Goal: Complete application form: Fill out and submit a form for a specific purpose

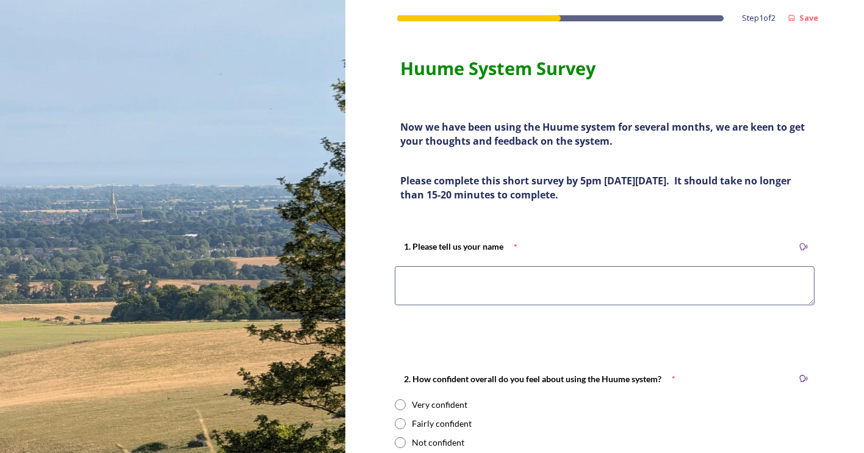
click at [417, 292] on textarea at bounding box center [605, 285] width 420 height 39
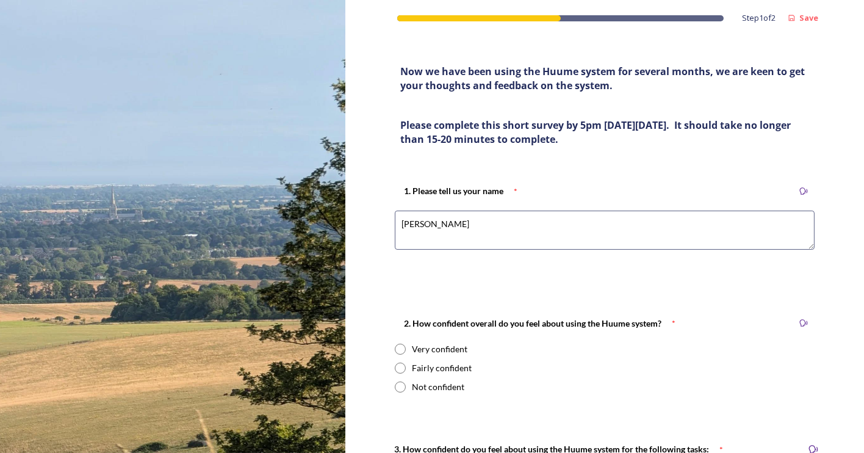
scroll to position [122, 0]
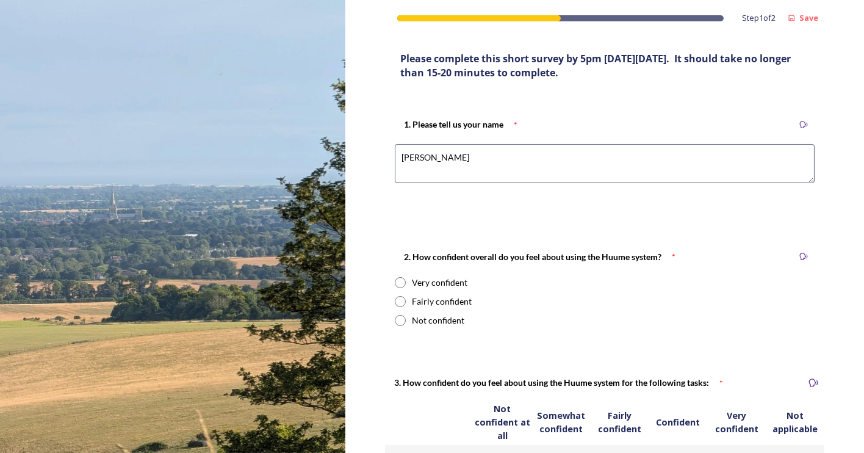
type textarea "[PERSON_NAME]"
click at [398, 299] on input "radio" at bounding box center [400, 301] width 11 height 11
radio input "true"
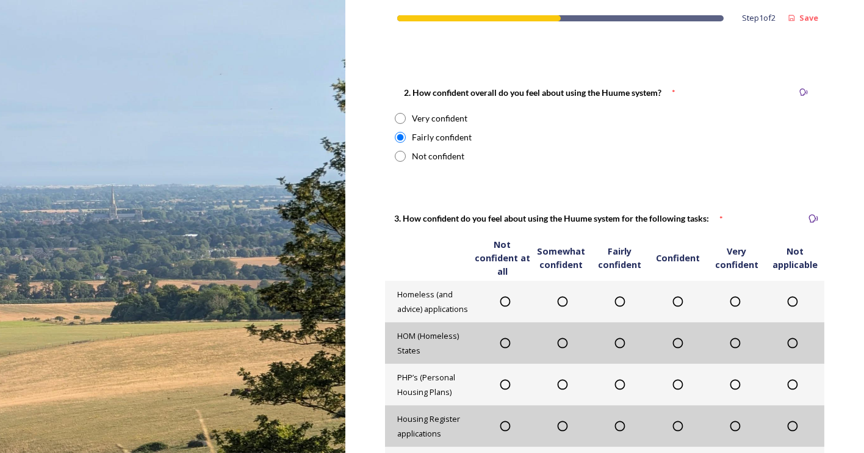
scroll to position [305, 0]
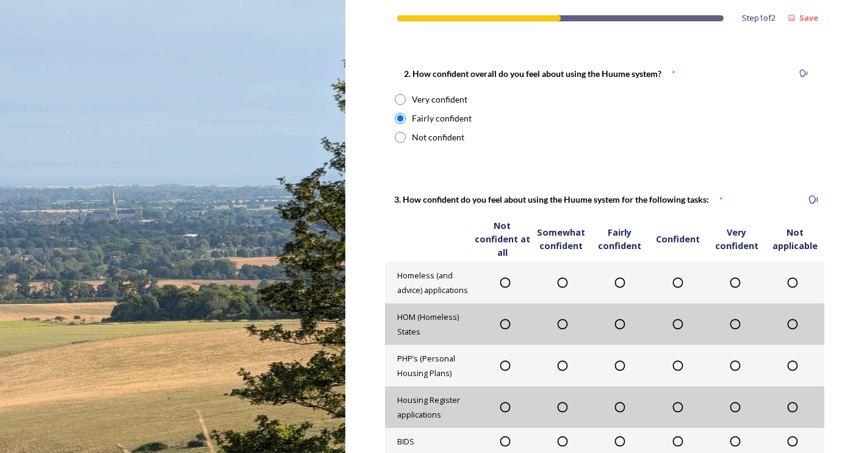
click at [730, 364] on icon at bounding box center [735, 365] width 12 height 12
click at [500, 406] on icon at bounding box center [505, 407] width 10 height 10
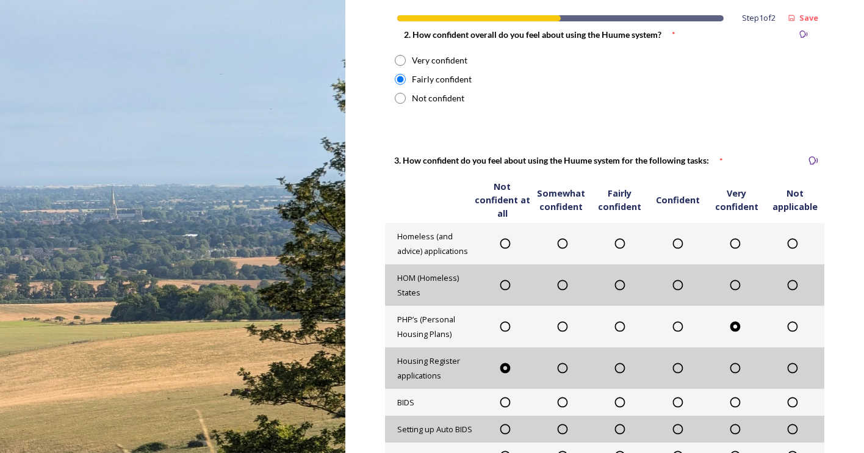
scroll to position [366, 0]
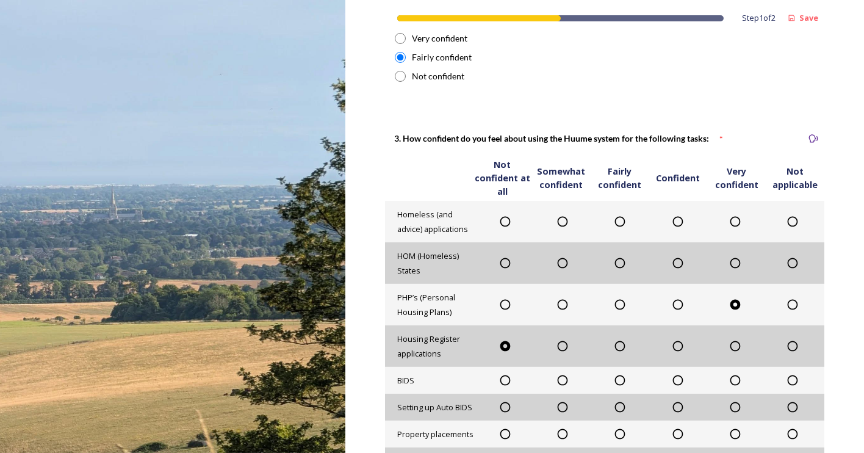
click at [614, 376] on icon at bounding box center [620, 380] width 12 height 12
click at [502, 407] on icon at bounding box center [505, 407] width 12 height 12
click at [503, 429] on icon at bounding box center [505, 434] width 12 height 12
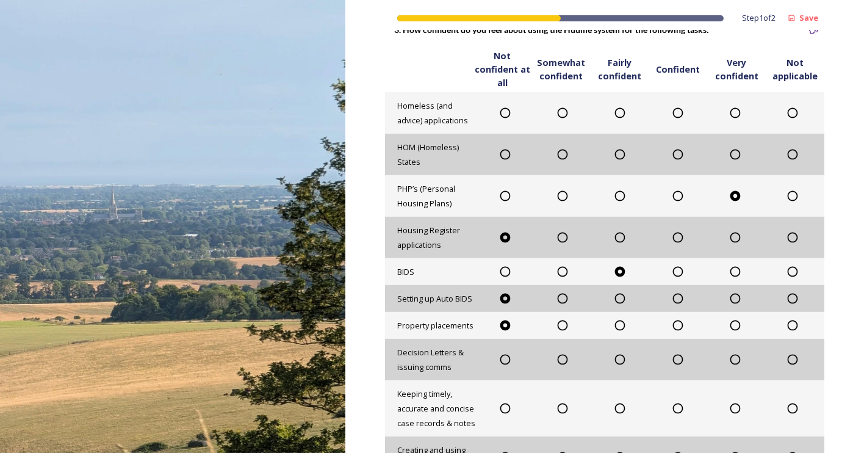
scroll to position [488, 0]
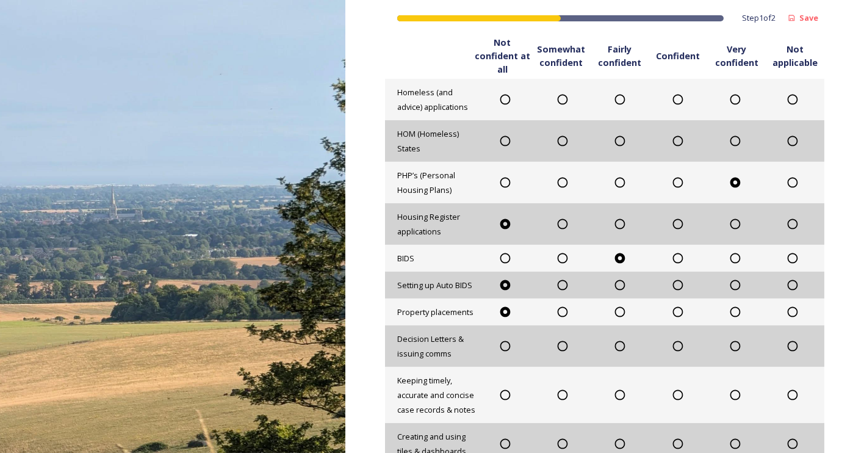
click at [730, 345] on icon at bounding box center [735, 346] width 12 height 12
click at [675, 395] on icon at bounding box center [678, 395] width 12 height 12
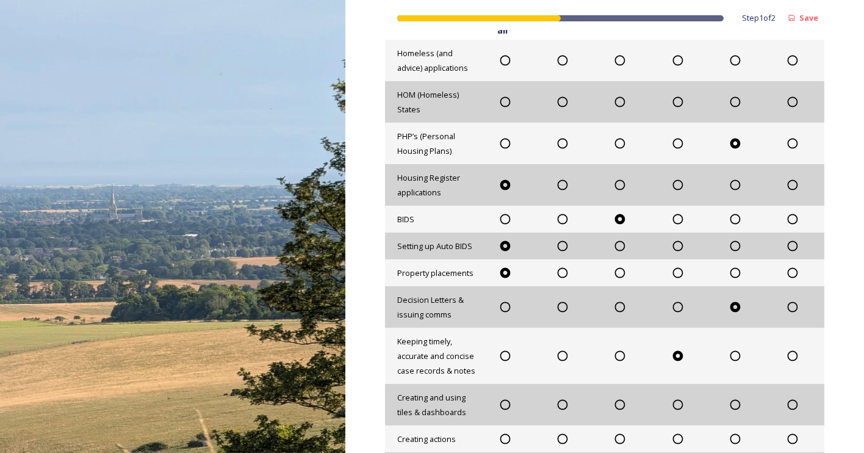
scroll to position [549, 0]
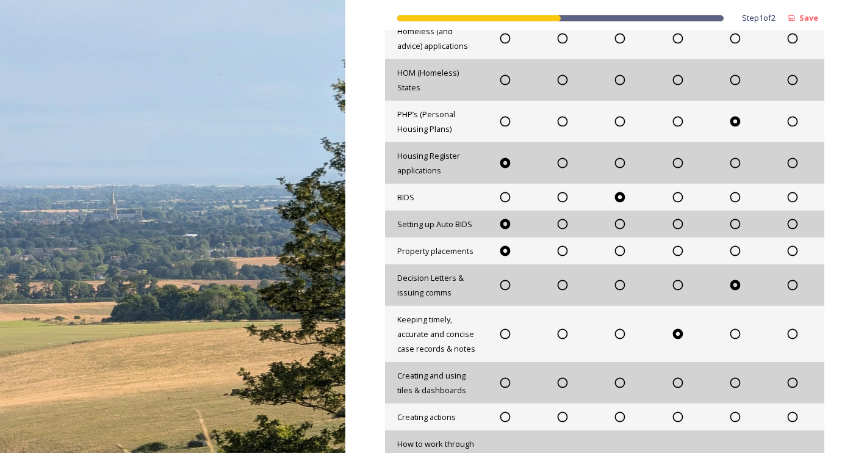
click at [674, 380] on icon at bounding box center [678, 382] width 12 height 12
click at [729, 416] on icon at bounding box center [735, 417] width 12 height 12
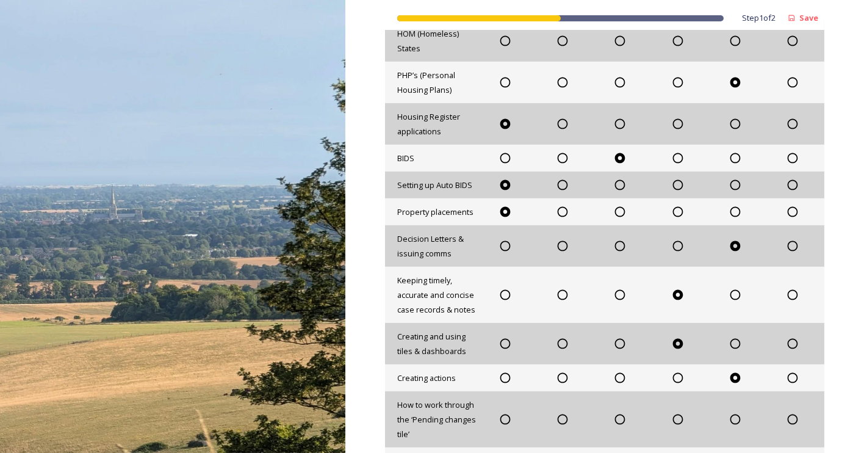
scroll to position [610, 0]
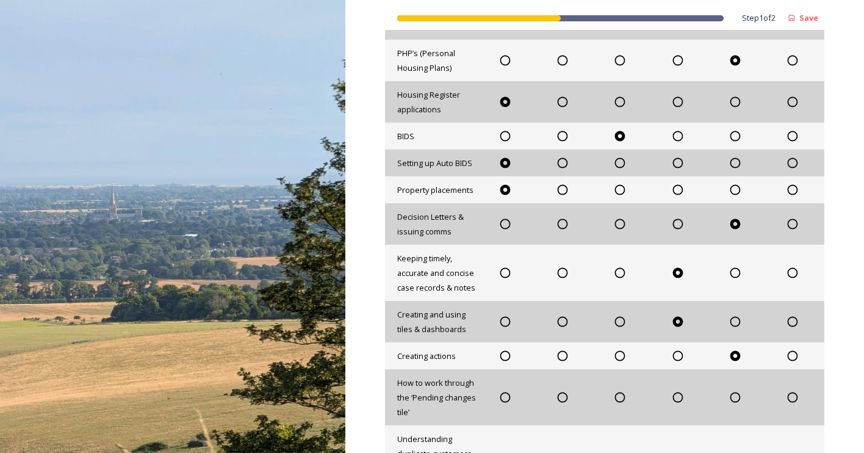
click at [501, 397] on icon at bounding box center [505, 397] width 12 height 12
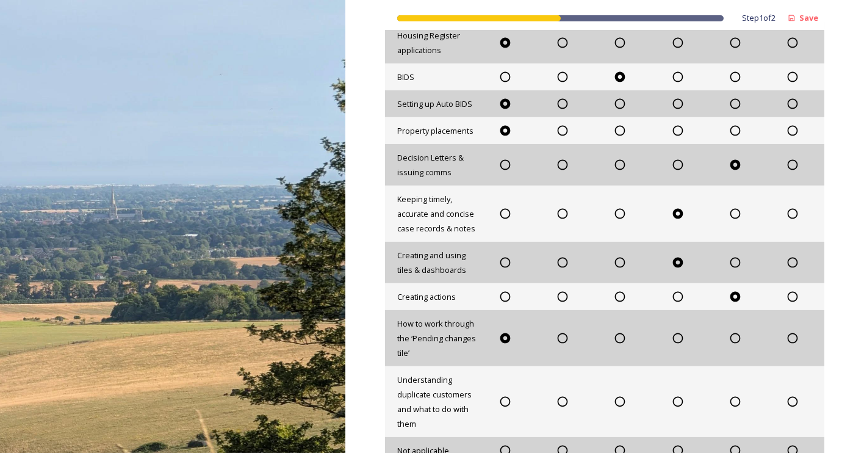
scroll to position [732, 0]
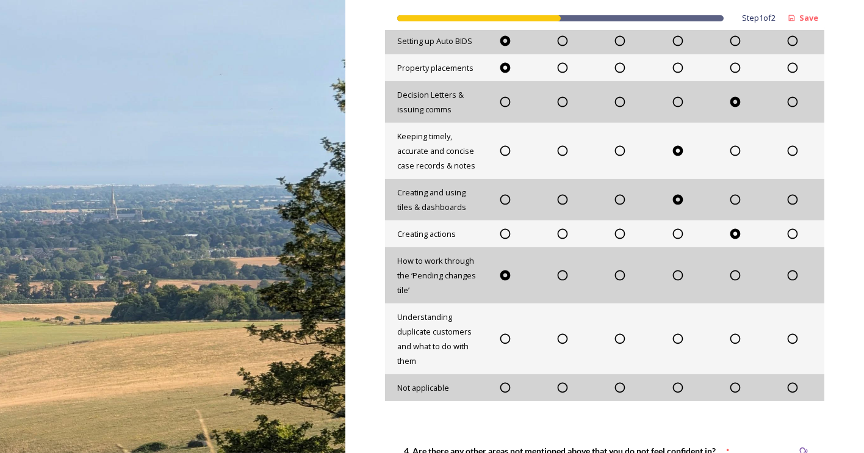
click at [499, 337] on icon at bounding box center [505, 339] width 12 height 12
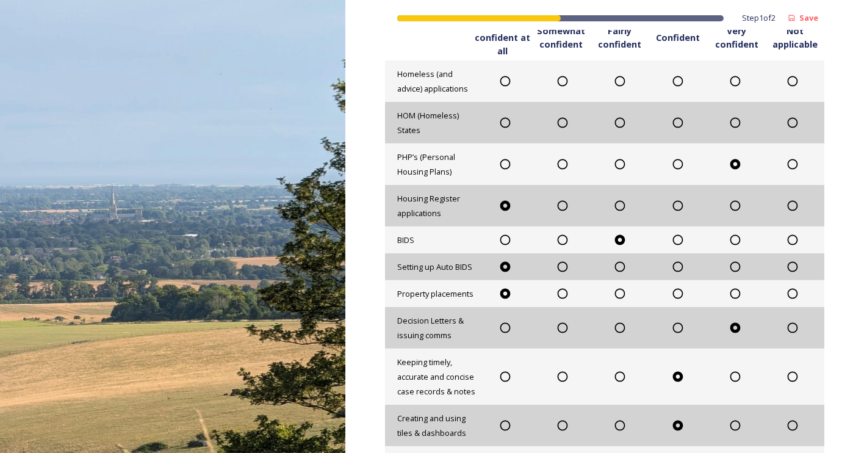
scroll to position [488, 0]
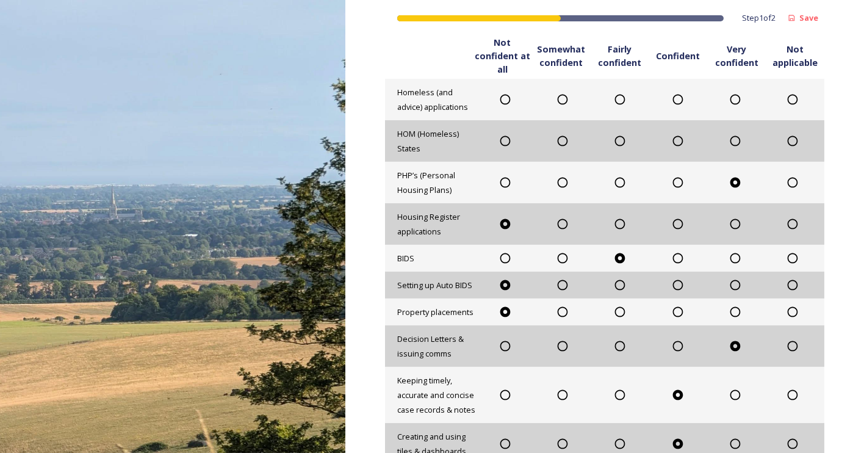
click at [672, 142] on icon at bounding box center [678, 141] width 12 height 12
click at [729, 97] on icon at bounding box center [735, 99] width 12 height 12
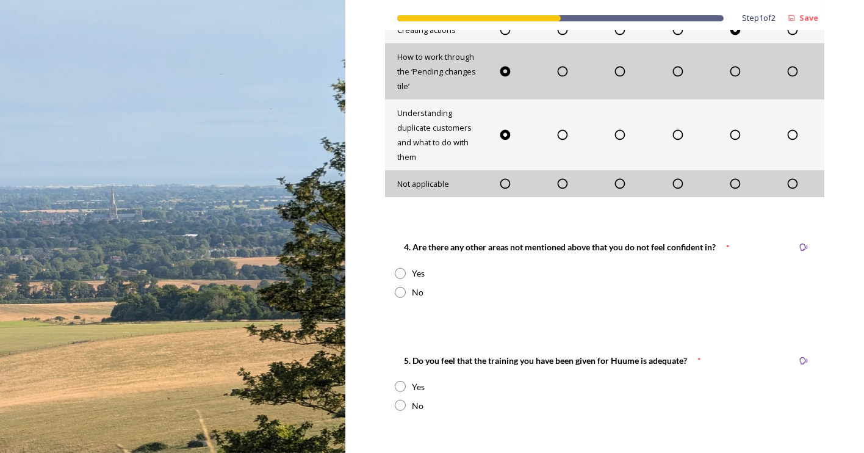
scroll to position [976, 0]
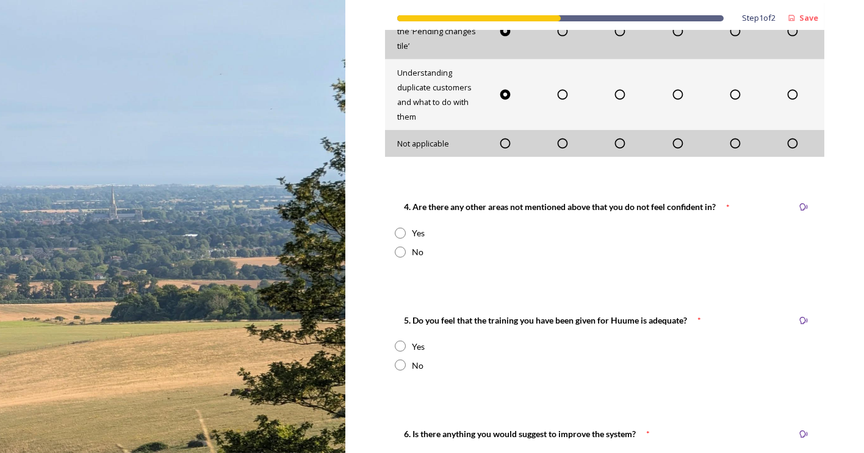
click at [395, 250] on input "radio" at bounding box center [400, 252] width 11 height 11
radio input "true"
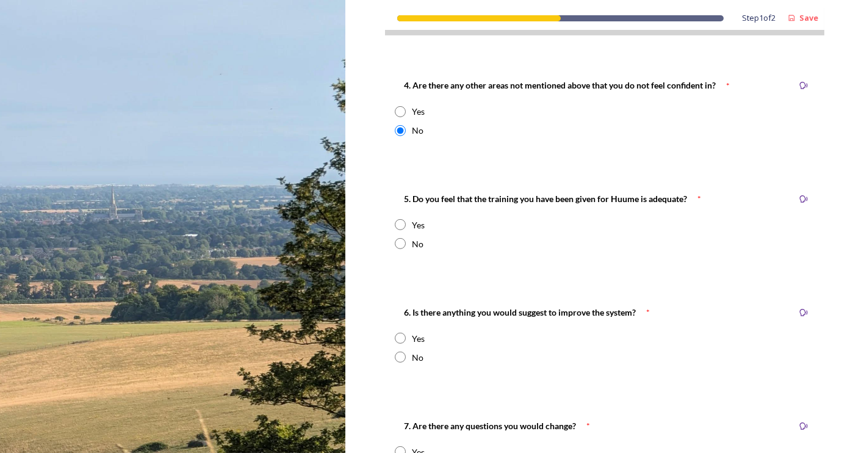
scroll to position [1098, 0]
click at [396, 243] on input "radio" at bounding box center [400, 242] width 11 height 11
radio input "true"
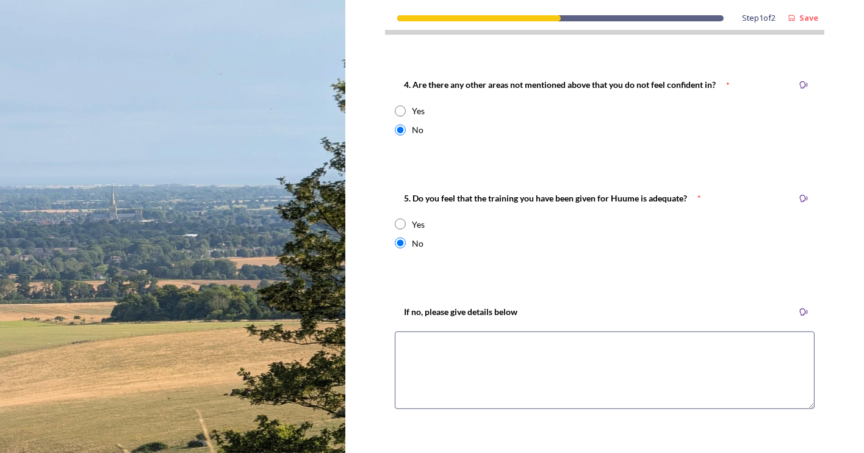
click at [422, 340] on textarea at bounding box center [605, 369] width 420 height 77
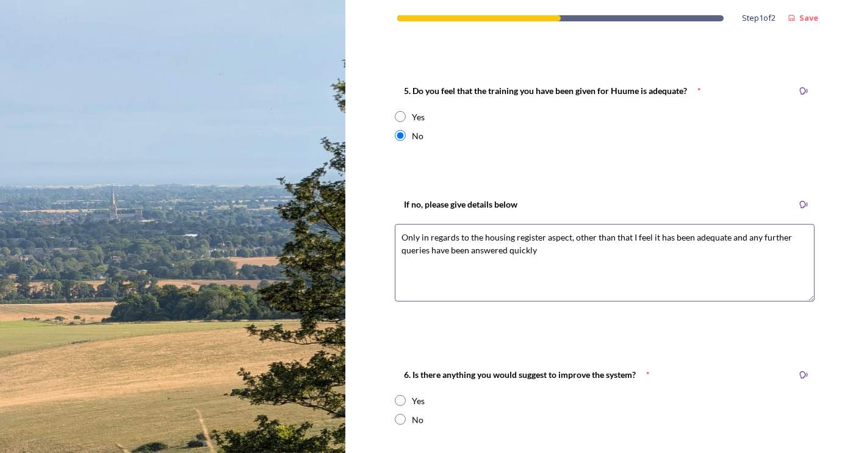
scroll to position [1403, 0]
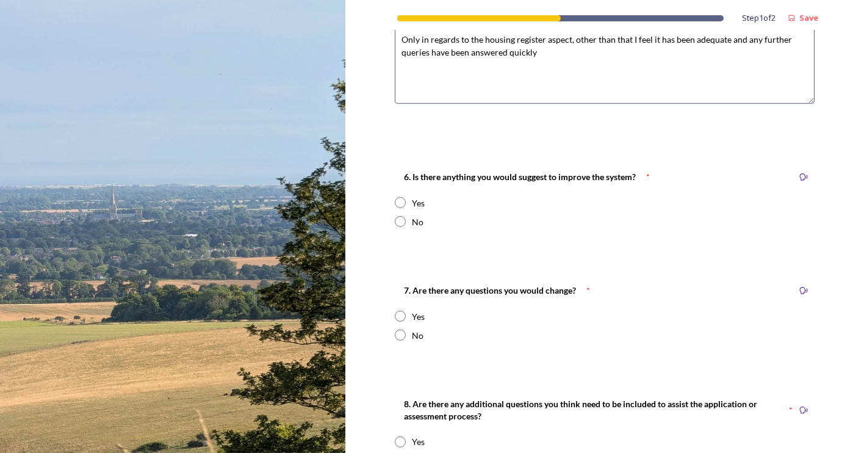
type textarea "Only in regards to the housing register aspect, other than that I feel it has b…"
click at [399, 201] on input "radio" at bounding box center [400, 202] width 11 height 11
radio input "true"
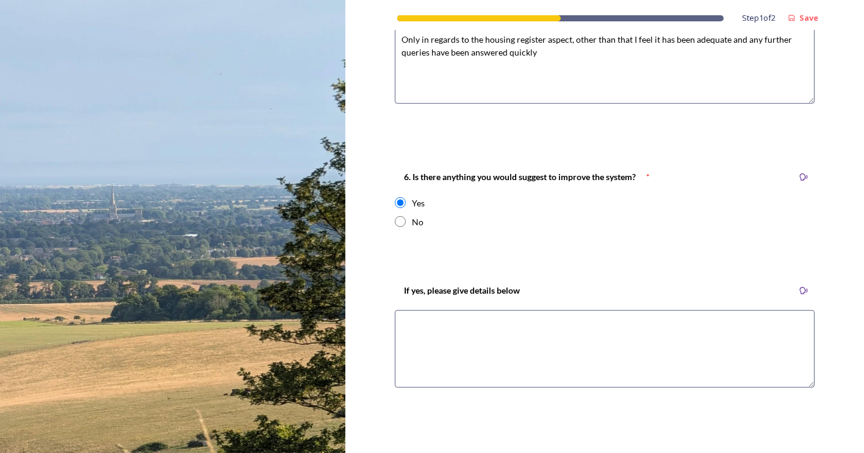
click at [435, 319] on textarea at bounding box center [605, 348] width 420 height 77
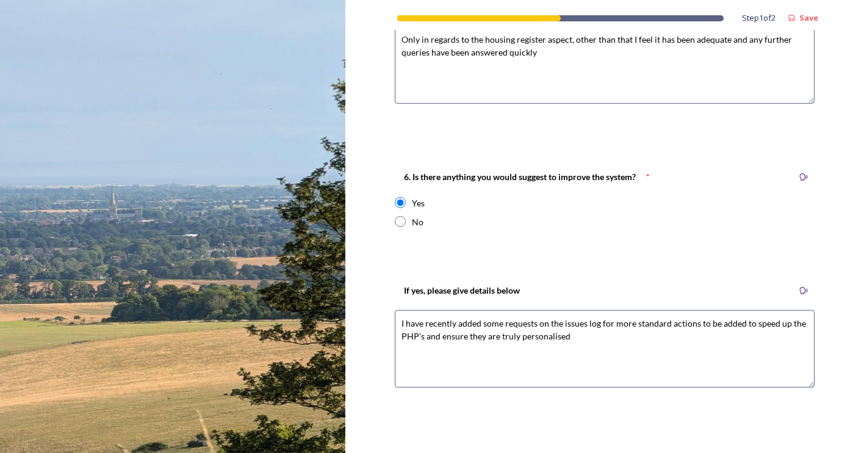
click at [574, 337] on textarea "I have recently added some requests on the issues log for more standard actions…" at bounding box center [605, 348] width 420 height 77
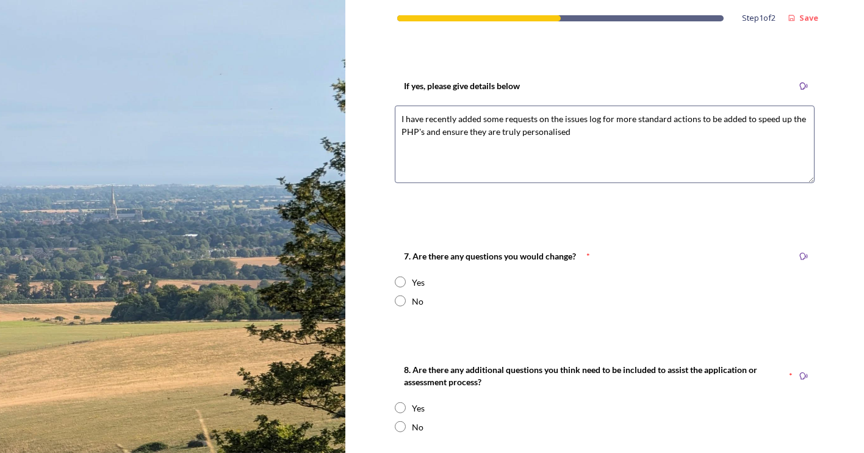
scroll to position [1647, 0]
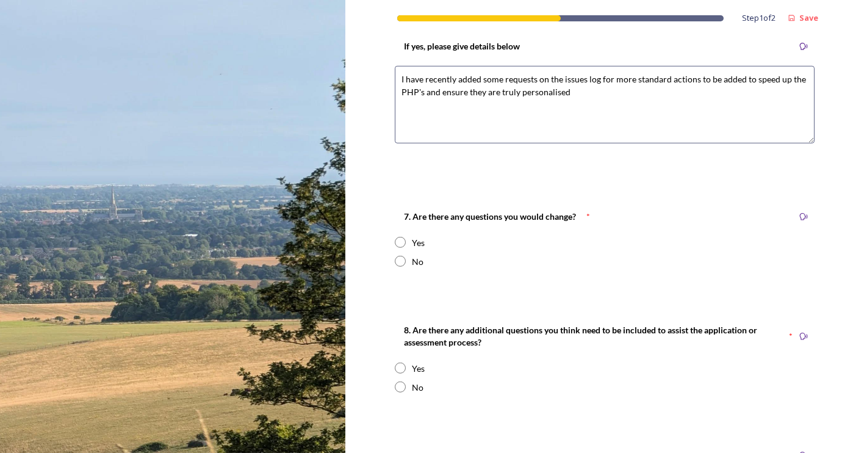
type textarea "I have recently added some requests on the issues log for more standard actions…"
click at [395, 257] on input "radio" at bounding box center [400, 261] width 11 height 11
radio input "true"
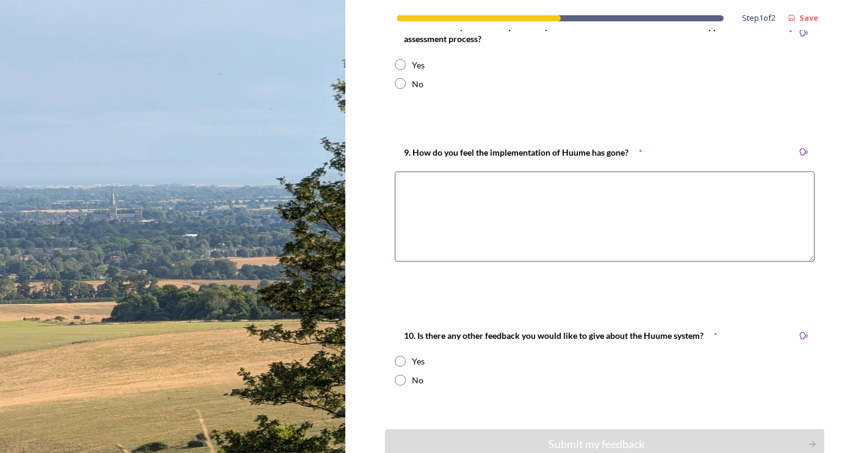
scroll to position [1953, 0]
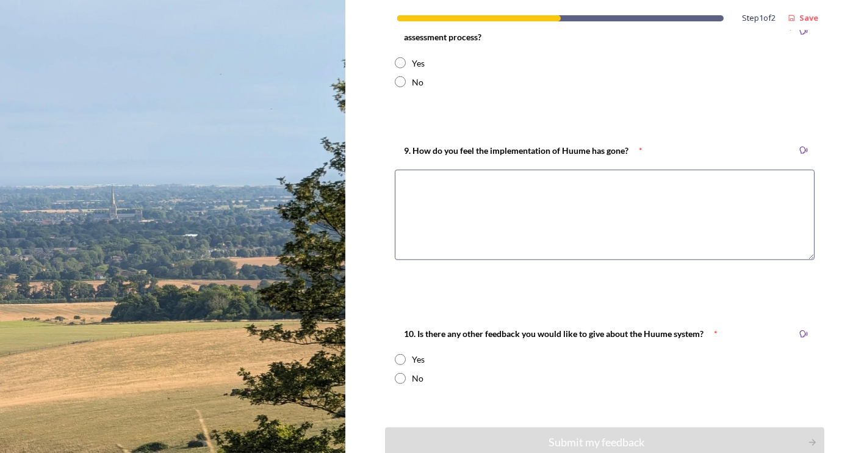
click at [418, 182] on textarea at bounding box center [605, 215] width 420 height 90
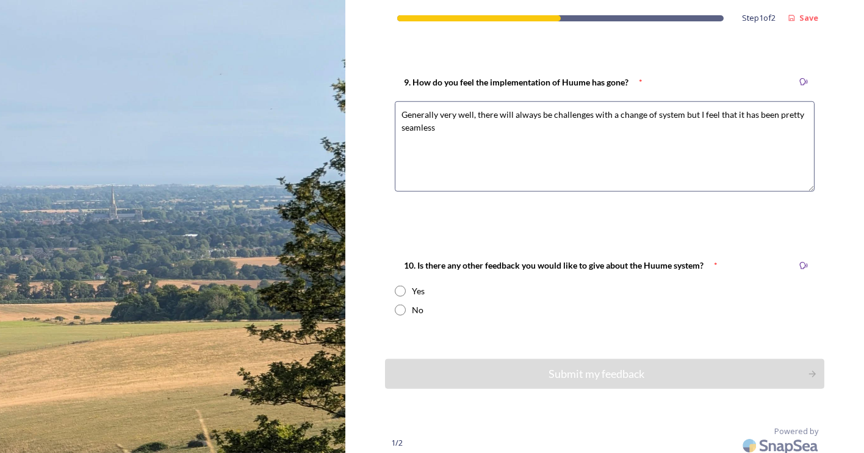
scroll to position [2027, 0]
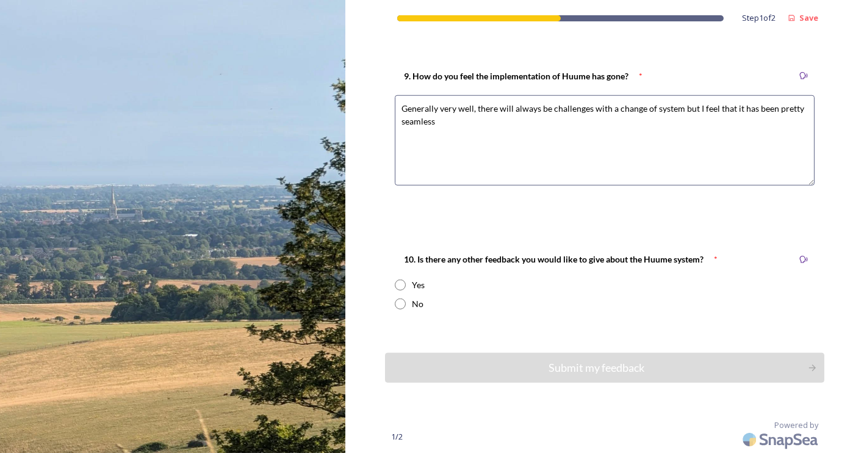
type textarea "Generally very well, there will always be challenges with a change of system bu…"
click at [396, 303] on input "radio" at bounding box center [400, 303] width 11 height 11
radio input "true"
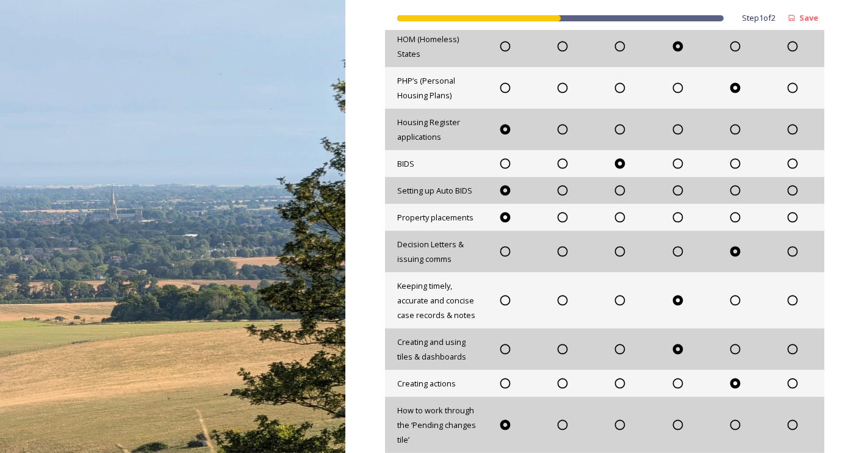
scroll to position [746, 0]
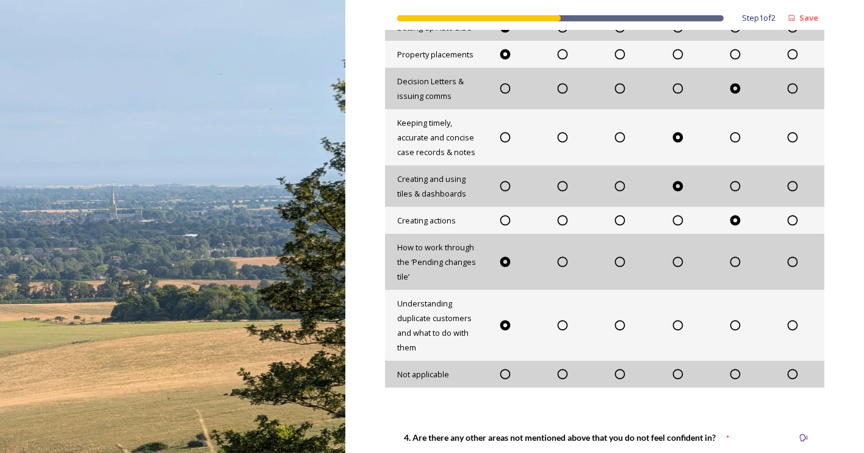
click at [787, 372] on icon at bounding box center [793, 374] width 12 height 12
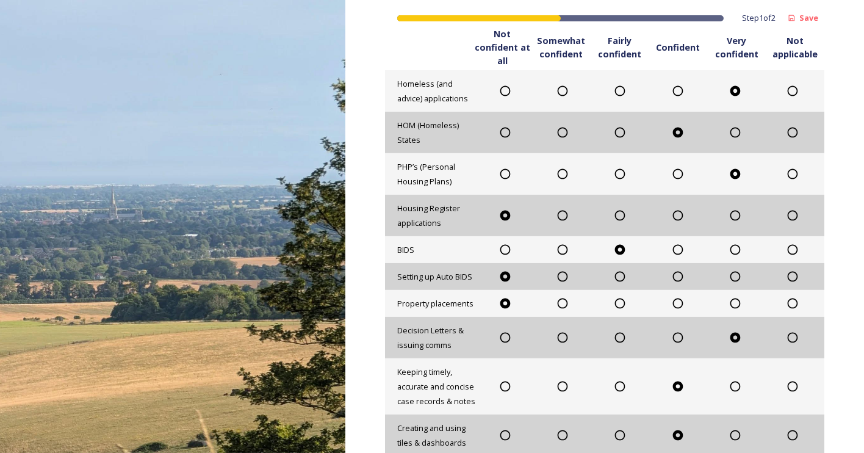
scroll to position [488, 0]
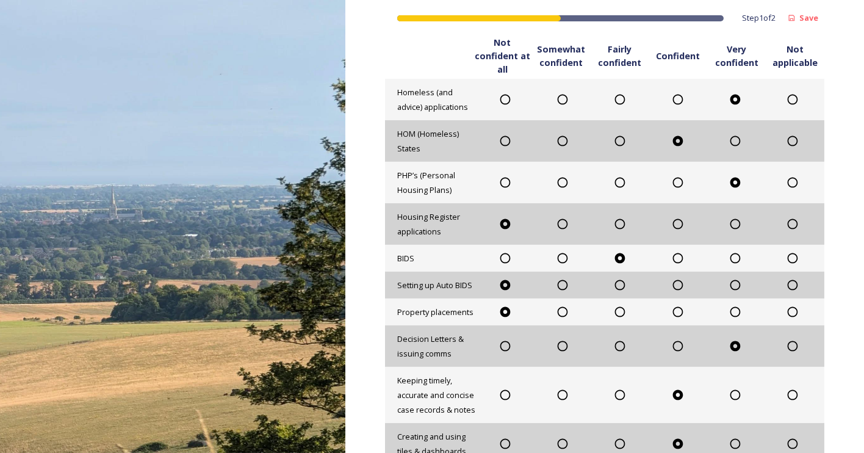
click at [618, 394] on icon at bounding box center [620, 395] width 12 height 12
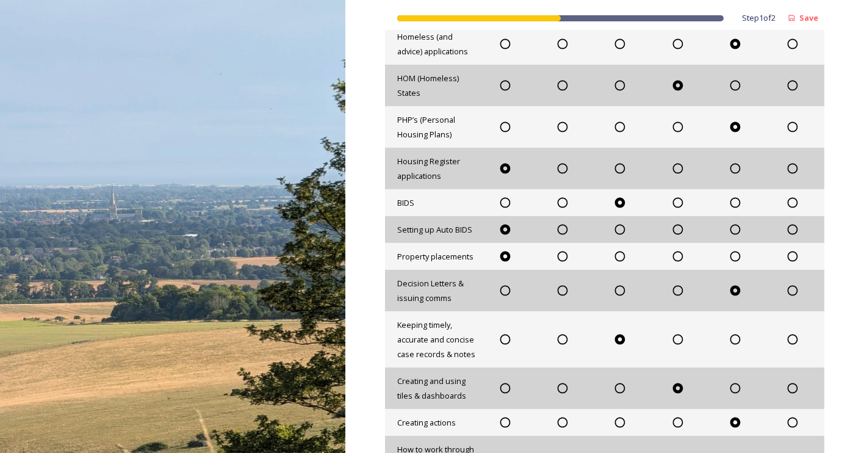
scroll to position [610, 0]
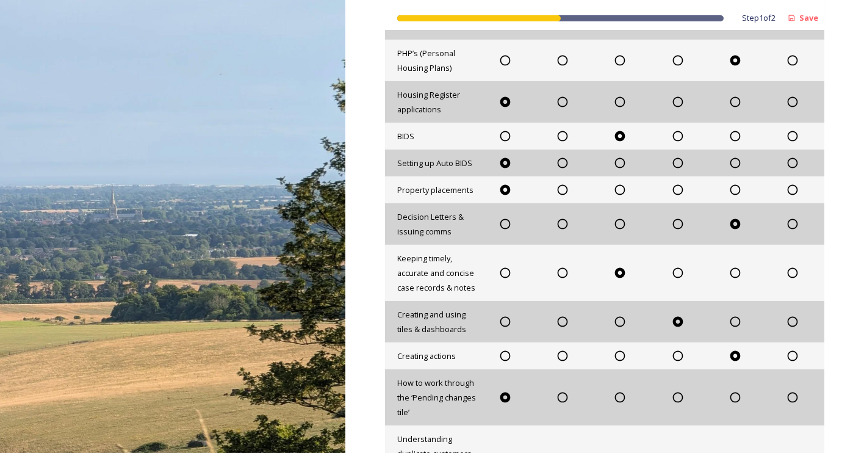
click at [787, 394] on icon at bounding box center [793, 397] width 12 height 12
click at [500, 396] on icon at bounding box center [505, 397] width 12 height 12
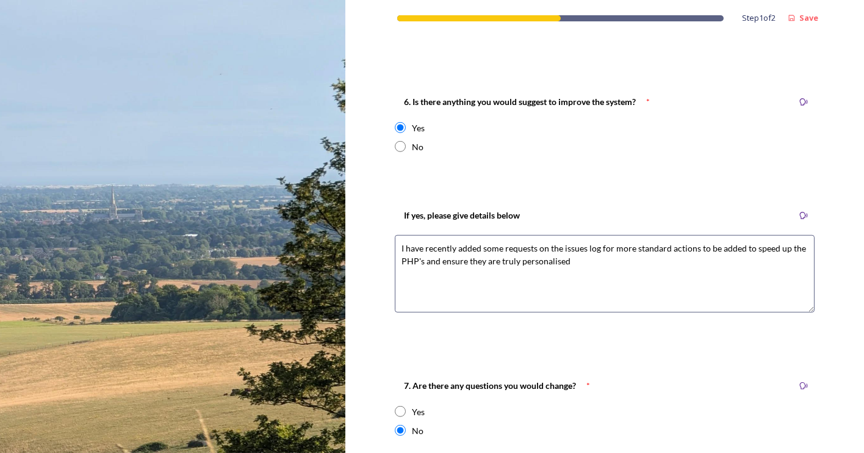
scroll to position [1647, 0]
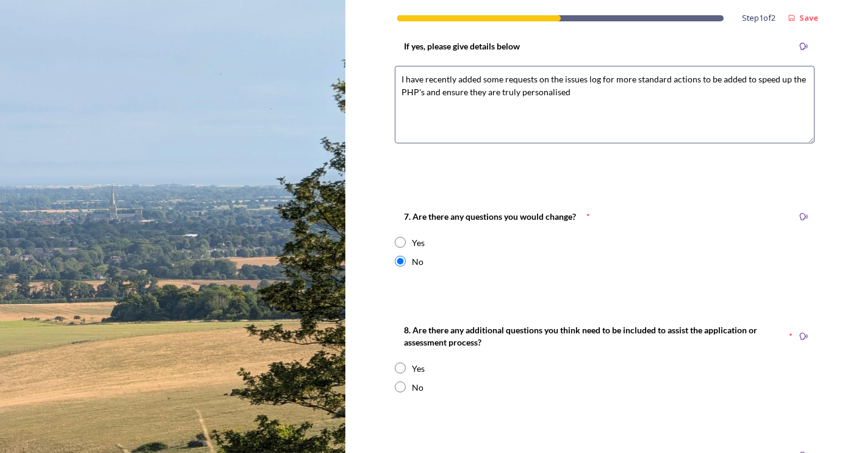
click at [397, 385] on input "radio" at bounding box center [400, 386] width 11 height 11
radio input "true"
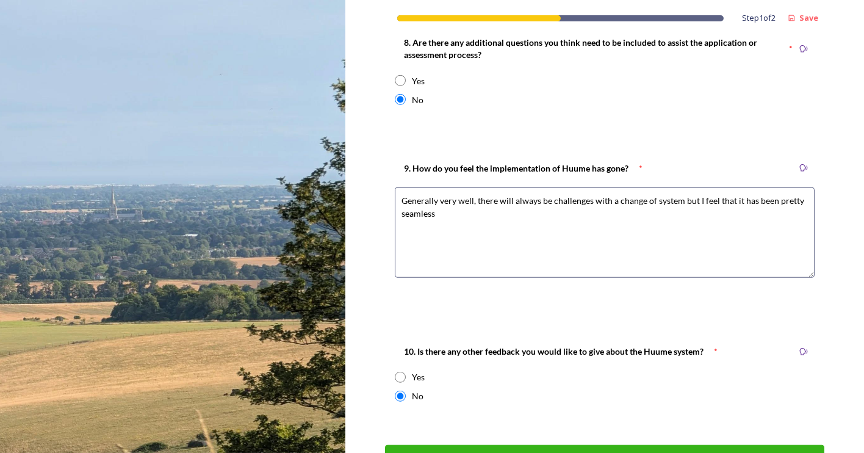
scroll to position [1953, 0]
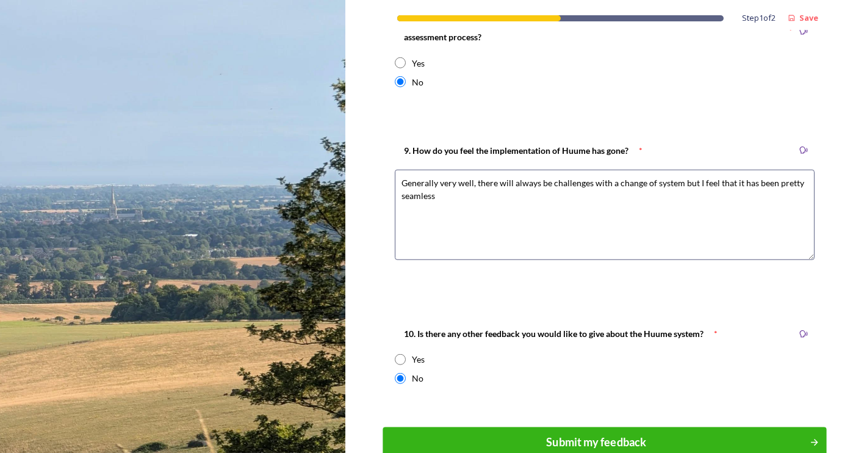
click at [575, 434] on div "Submit my feedback" at bounding box center [596, 442] width 413 height 16
